Goal: Check status: Check status

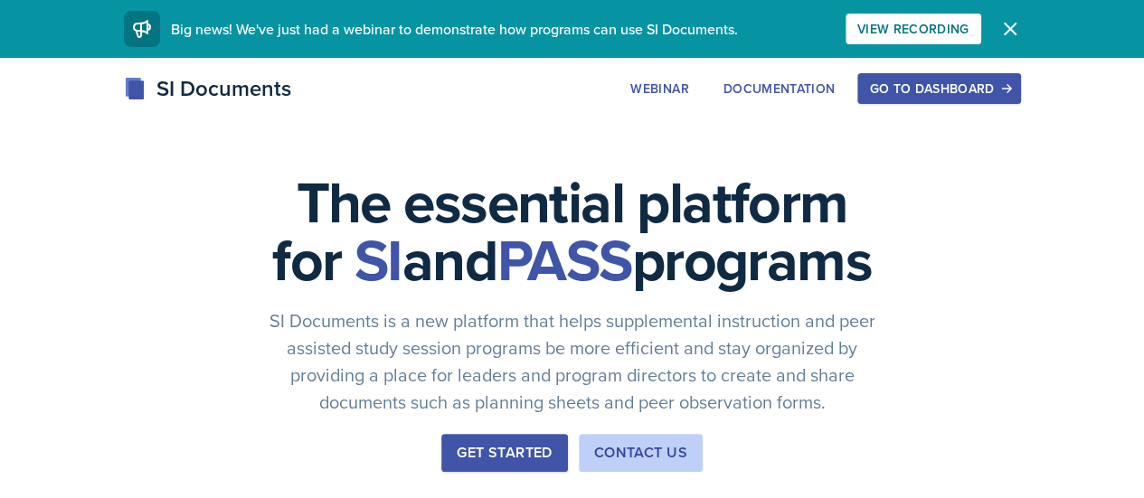
click at [1009, 84] on div "Go to Dashboard" at bounding box center [938, 88] width 139 height 14
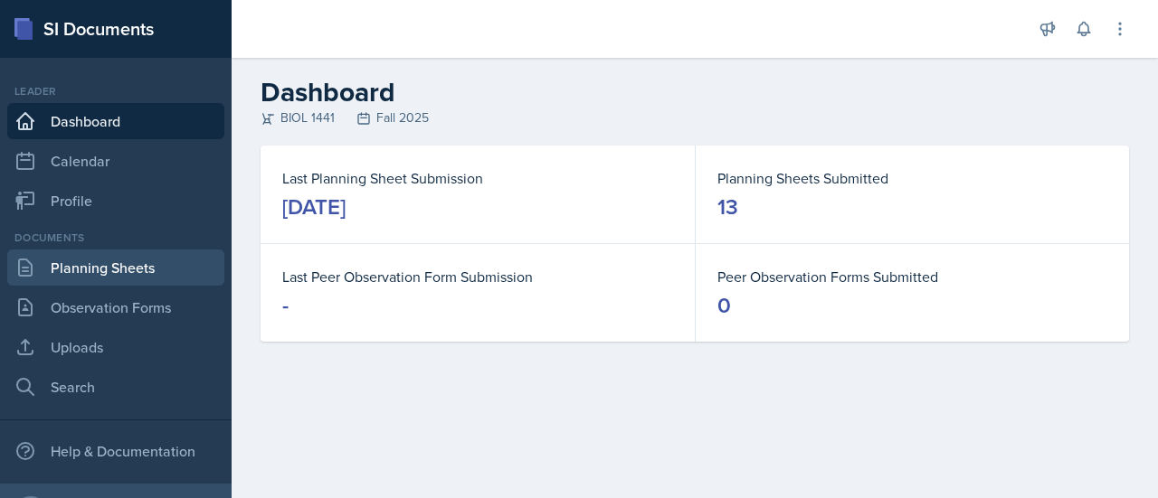
click at [147, 259] on link "Planning Sheets" at bounding box center [115, 268] width 217 height 36
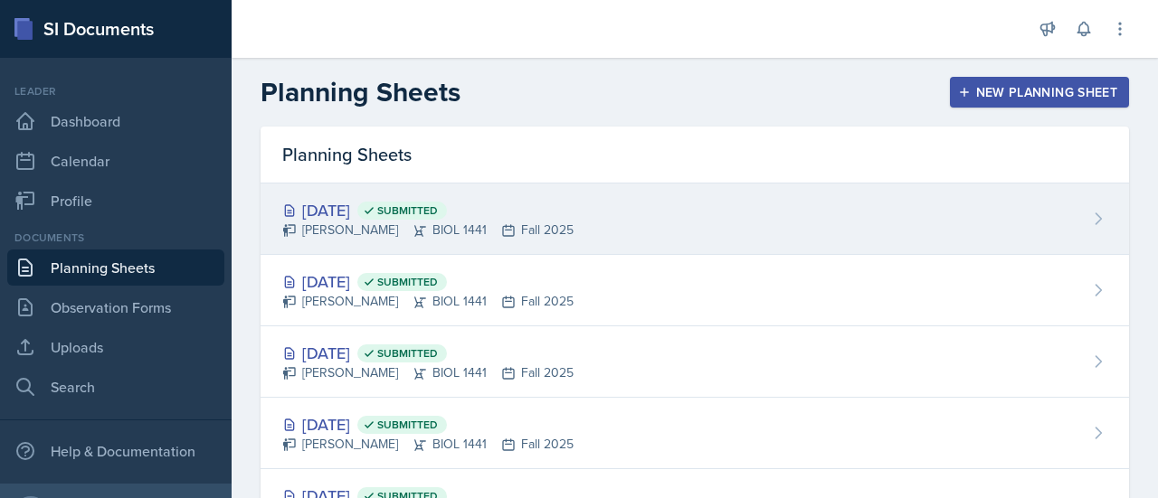
click at [371, 211] on div "[DATE] Submitted" at bounding box center [427, 210] width 291 height 24
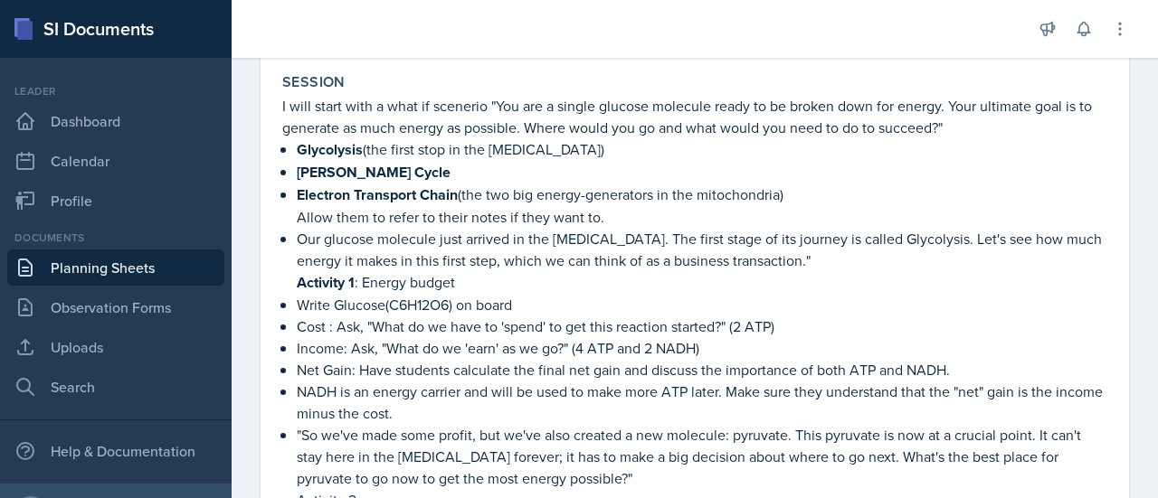
scroll to position [357, 0]
